Goal: Task Accomplishment & Management: Manage account settings

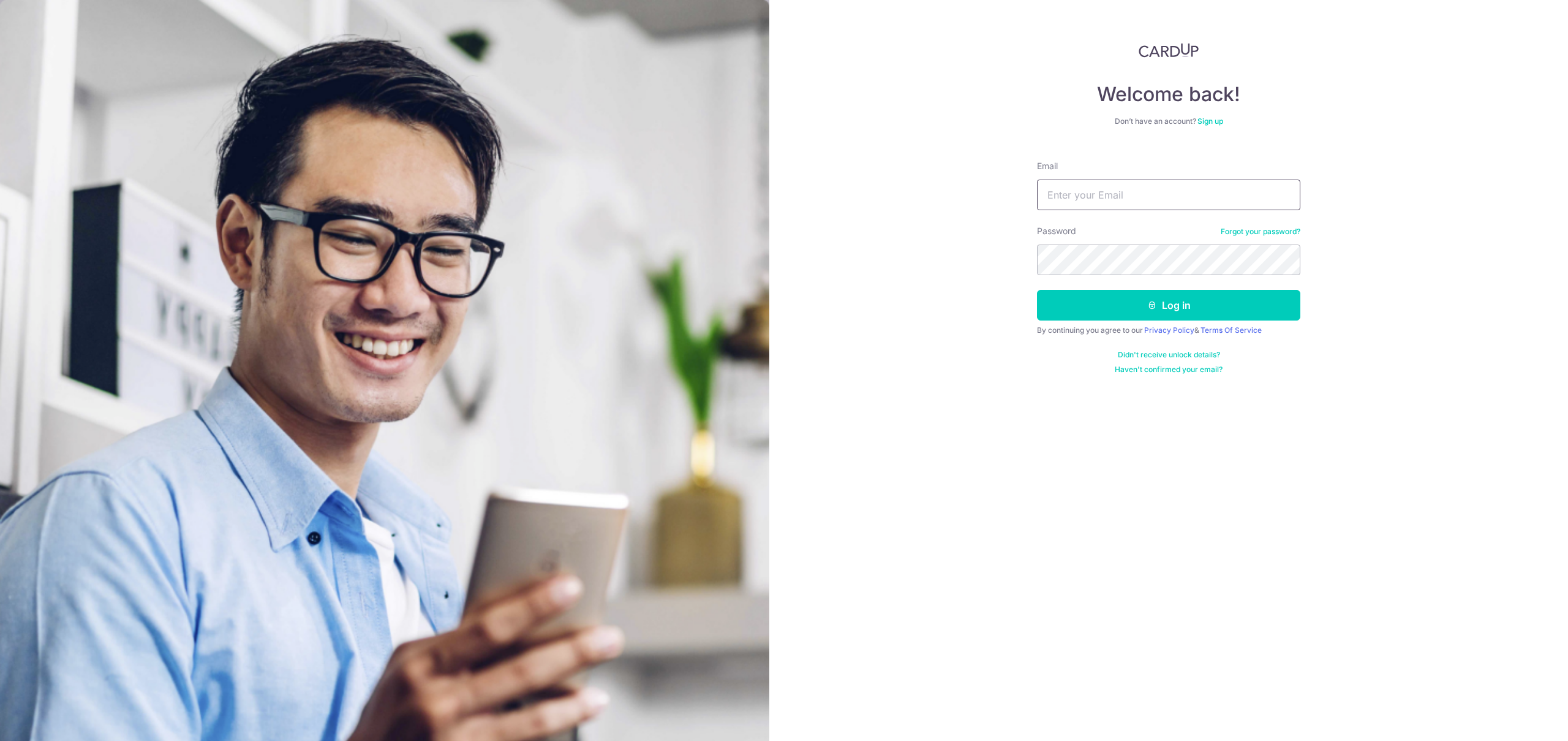
click at [1105, 195] on input "Email" at bounding box center [1169, 194] width 263 height 30
type input "[EMAIL_ADDRESS][DOMAIN_NAME]"
click at [1037, 290] on button "Log in" at bounding box center [1169, 304] width 263 height 30
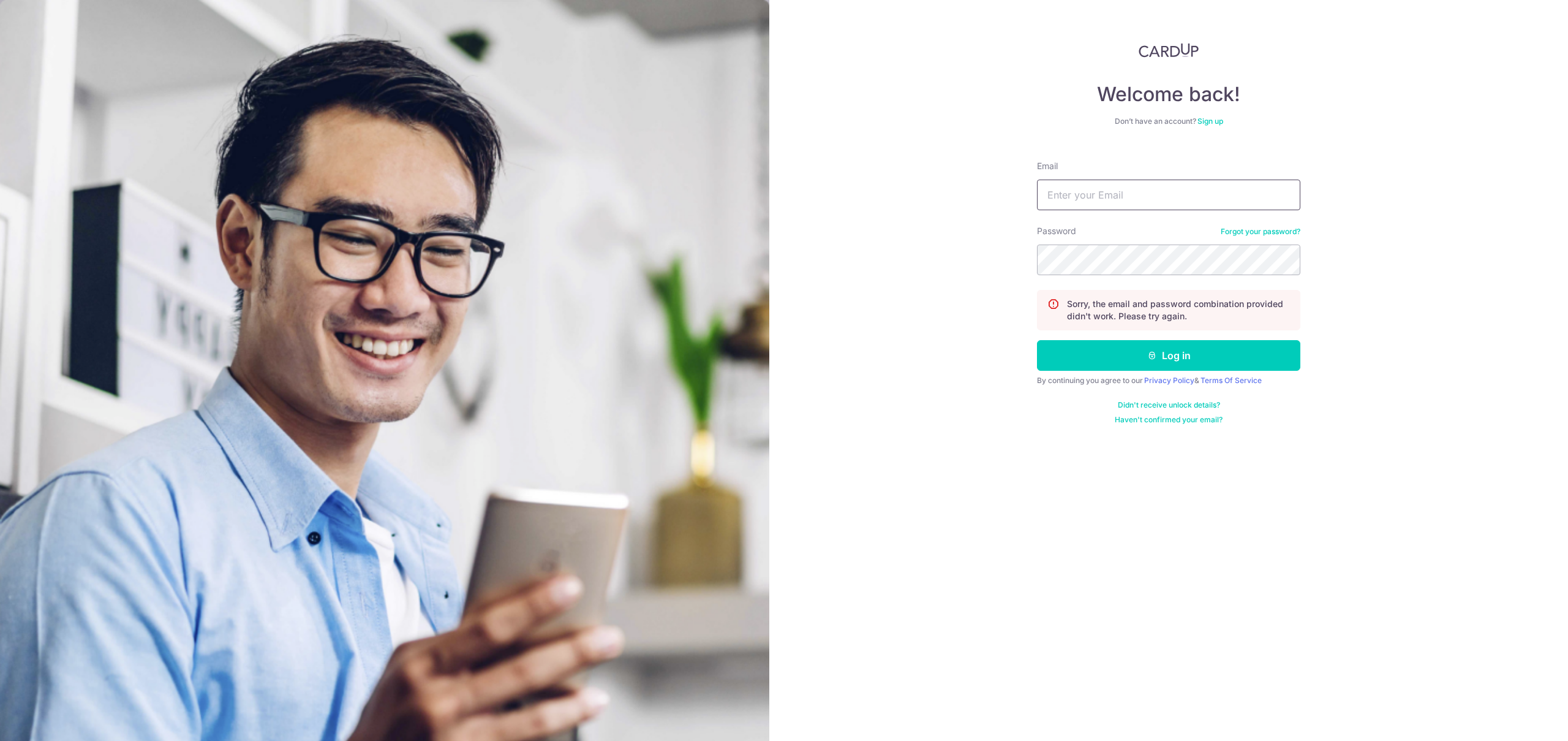
click at [1092, 186] on input "Email" at bounding box center [1169, 194] width 263 height 30
type input "[EMAIL_ADDRESS][DOMAIN_NAME]"
click at [1037, 341] on button "Log in" at bounding box center [1169, 355] width 263 height 30
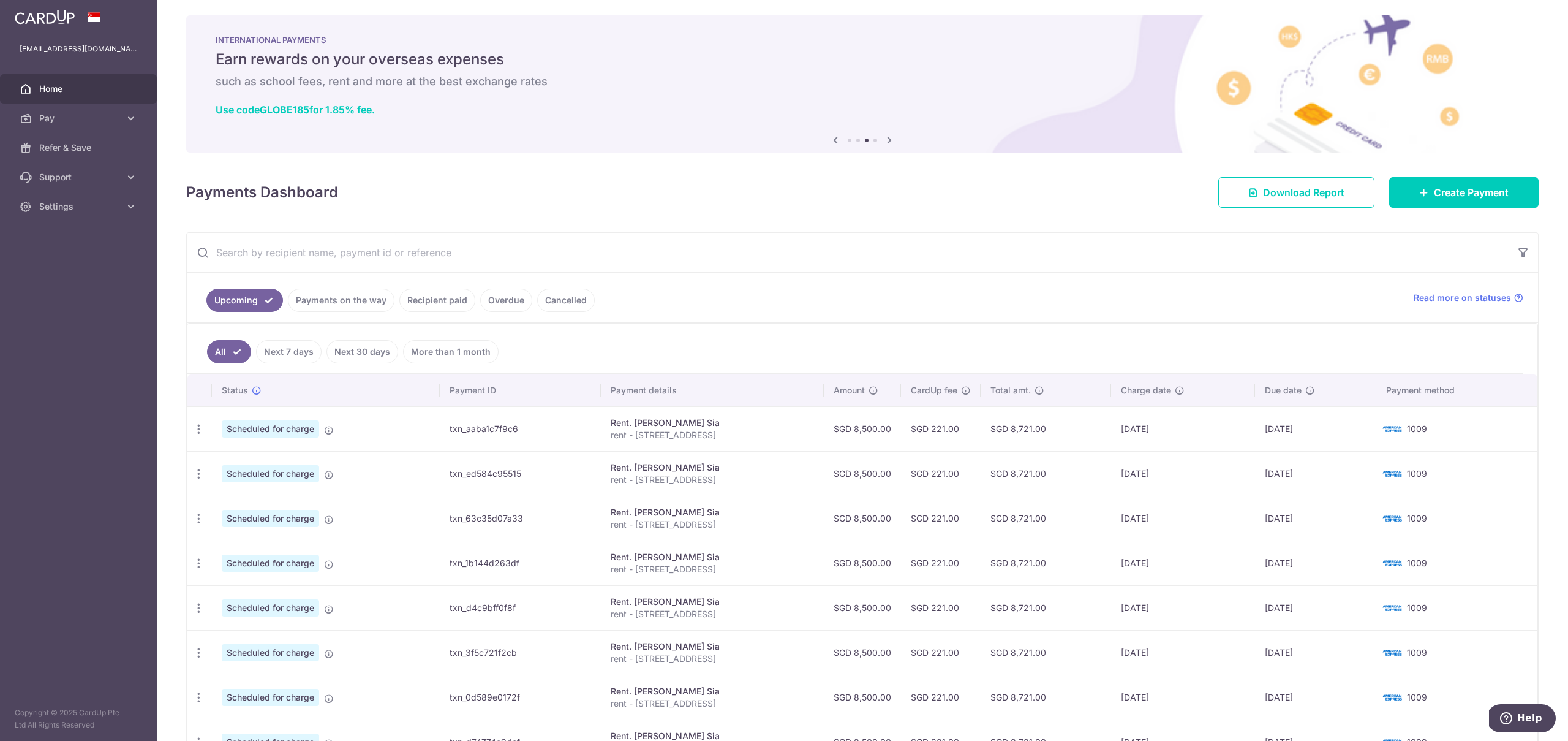
scroll to position [4, 0]
